Goal: Information Seeking & Learning: Learn about a topic

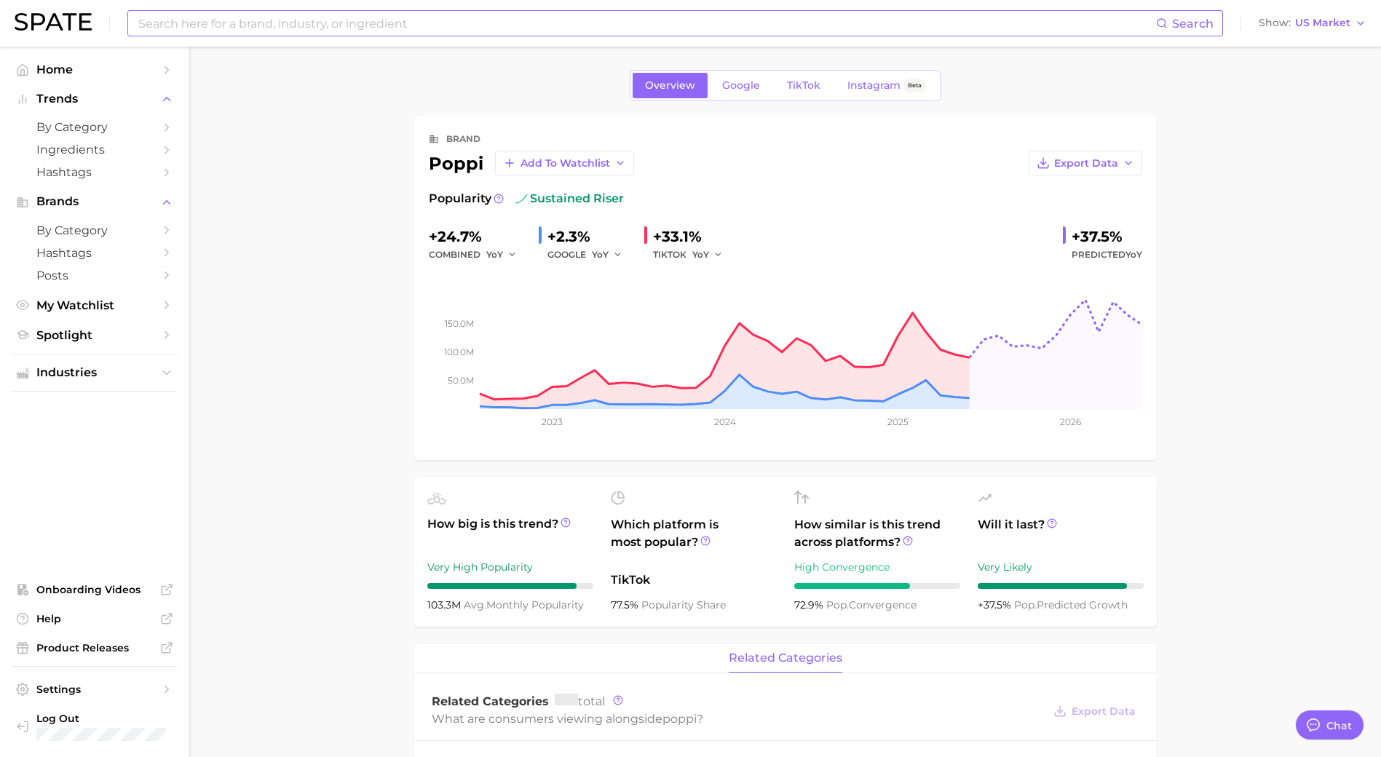
click at [280, 36] on div "Search Show US Market" at bounding box center [691, 23] width 1352 height 47
type textarea "x"
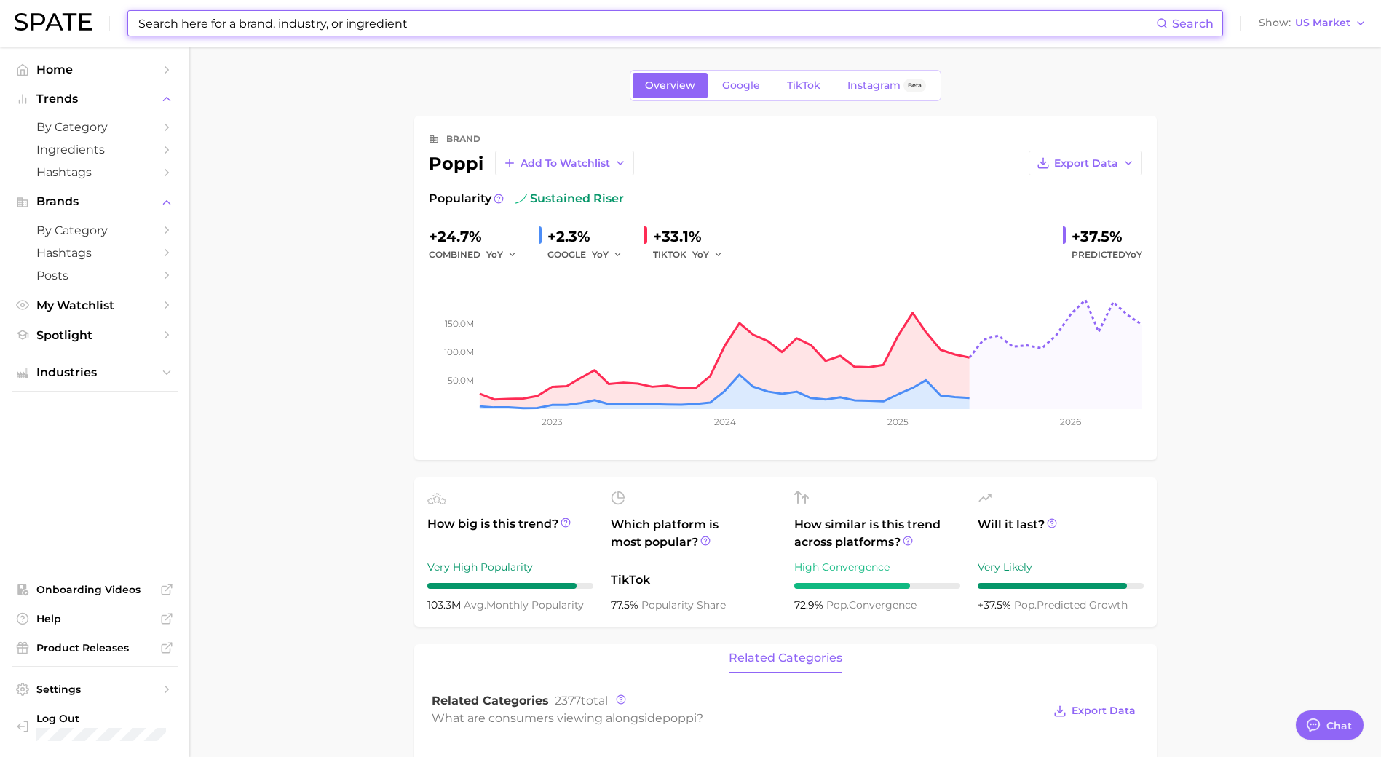
drag, startPoint x: 278, startPoint y: 29, endPoint x: 302, endPoint y: 28, distance: 24.0
click at [277, 29] on input at bounding box center [646, 23] width 1019 height 25
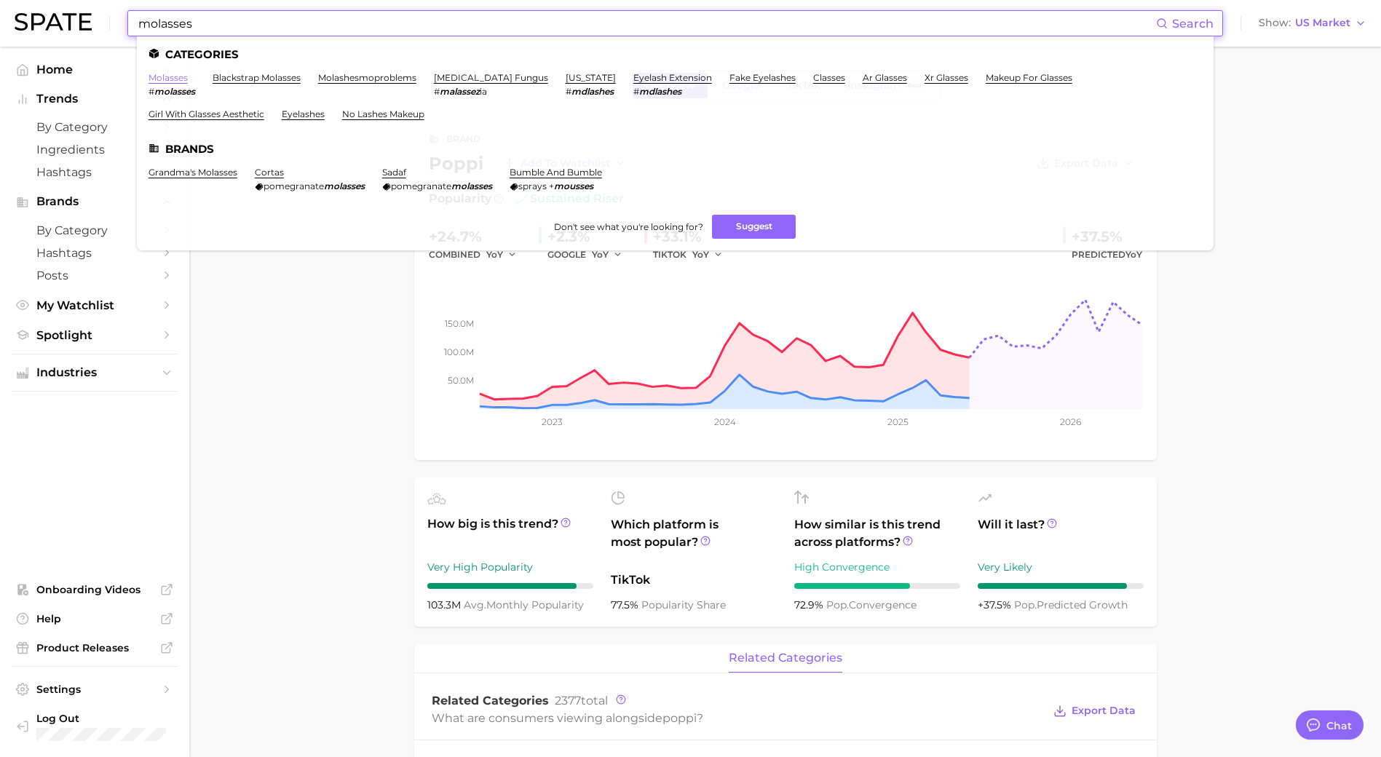
type input "molasses"
click at [161, 81] on link "molasses" at bounding box center [168, 77] width 39 height 11
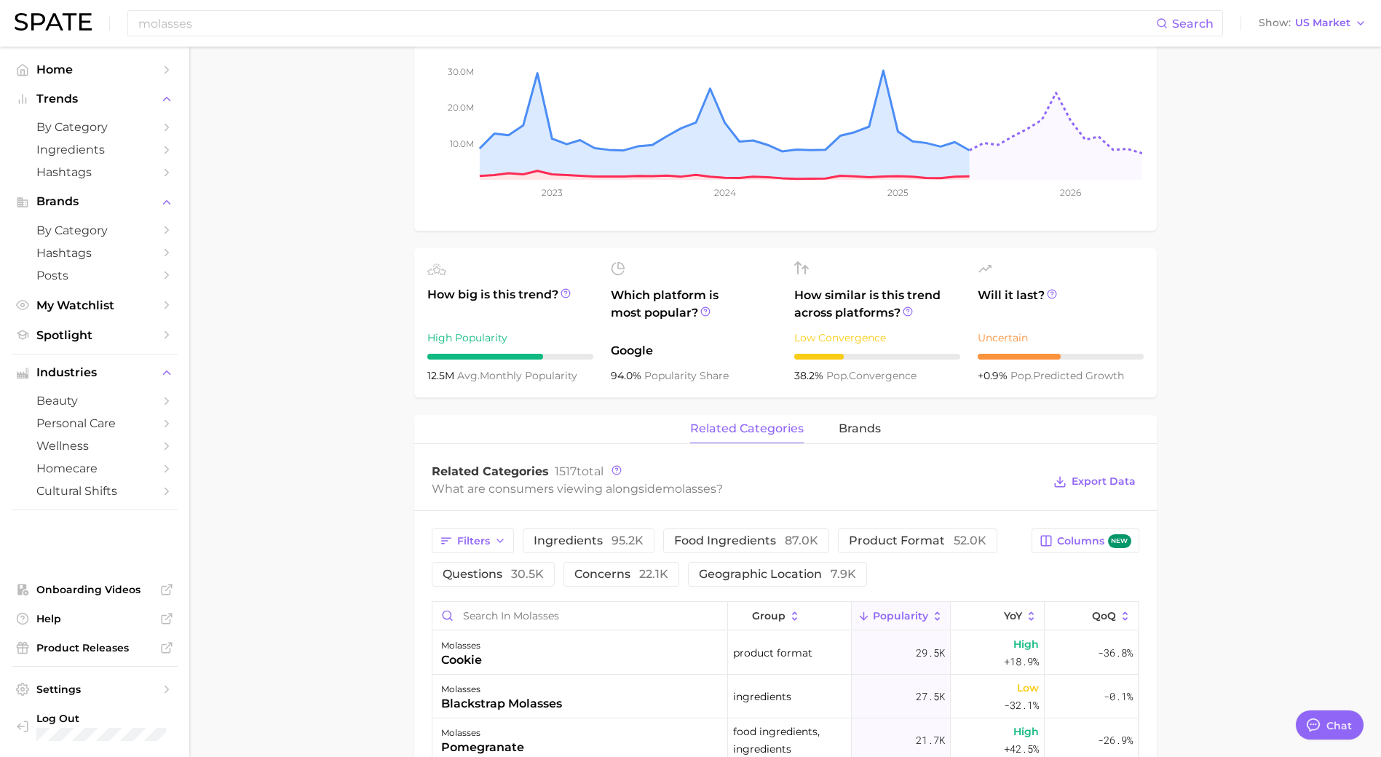
scroll to position [218, 0]
